Goal: Information Seeking & Learning: Learn about a topic

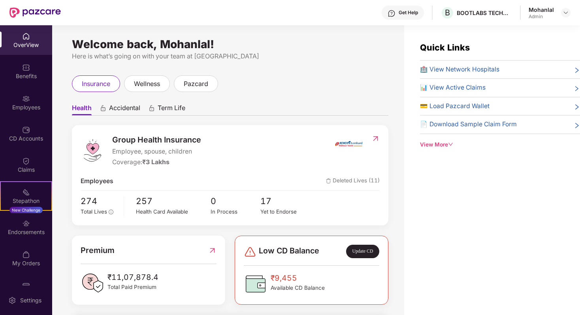
click at [123, 107] on span "Accidental" at bounding box center [124, 109] width 31 height 11
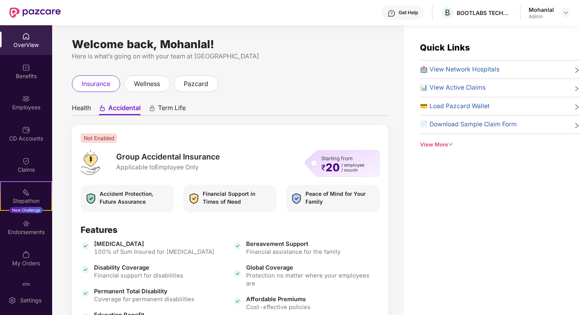
click at [173, 107] on span "Term Life" at bounding box center [172, 109] width 28 height 11
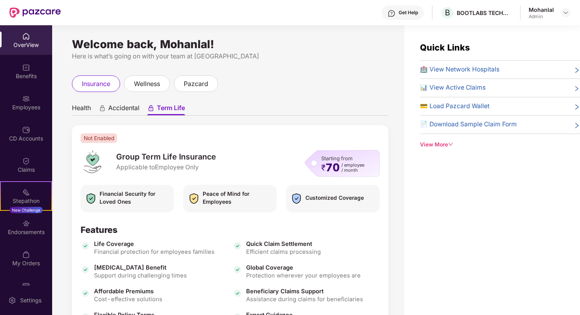
click at [123, 110] on span "Accidental" at bounding box center [123, 109] width 31 height 11
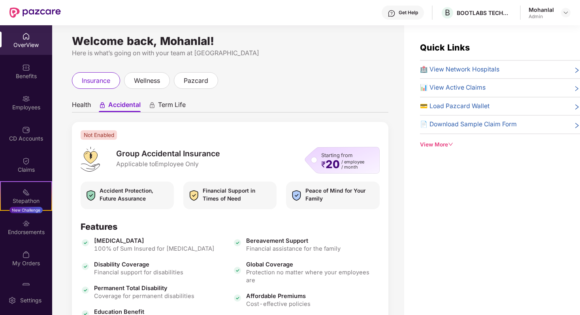
scroll to position [9, 0]
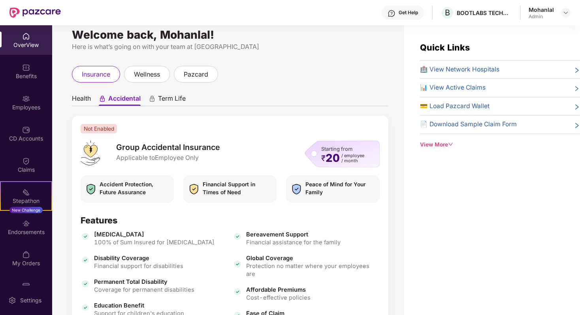
click at [312, 154] on div "Starting from ₹ 20 / employee / month" at bounding box center [342, 154] width 75 height 27
